Goal: Find specific page/section: Find specific page/section

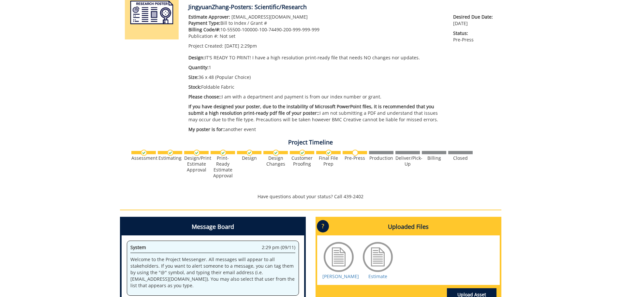
scroll to position [130, 0]
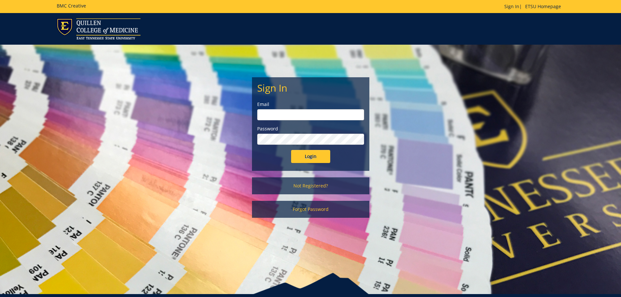
type input "[EMAIL_ADDRESS][DOMAIN_NAME]"
click at [323, 159] on input "Login" at bounding box center [310, 156] width 39 height 13
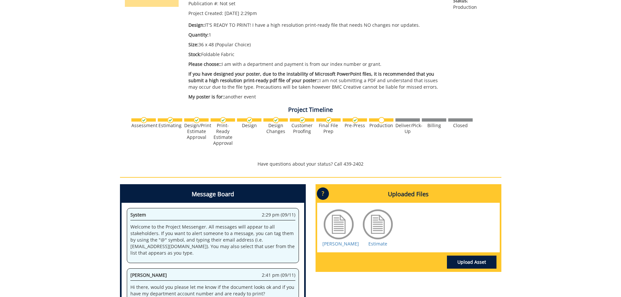
scroll to position [98, 0]
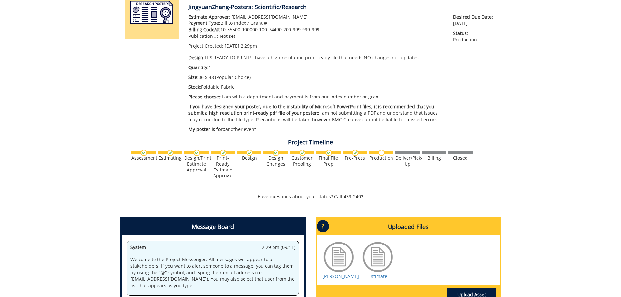
click at [532, 164] on div "260487-A JingyuanZhang-Posters: Scientific/Research Estimate Approver: Zhangj7@…" at bounding box center [310, 174] width 621 height 408
click at [550, 236] on div "260487-A JingyuanZhang-Posters: Scientific/Research Estimate Approver: Zhangj7@…" at bounding box center [310, 174] width 621 height 408
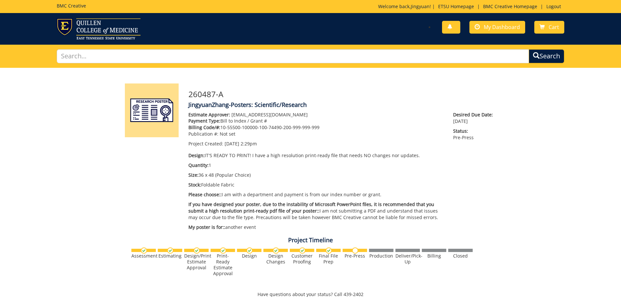
scroll to position [196, 0]
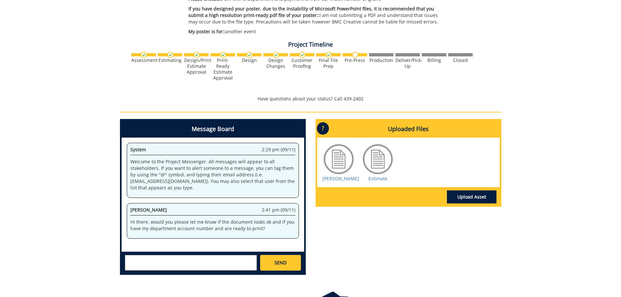
click at [385, 252] on div "Message Board System 2:29 pm (09/11) Welcome to the Project Messenger. All mess…" at bounding box center [310, 199] width 391 height 161
